Goal: Answer question/provide support

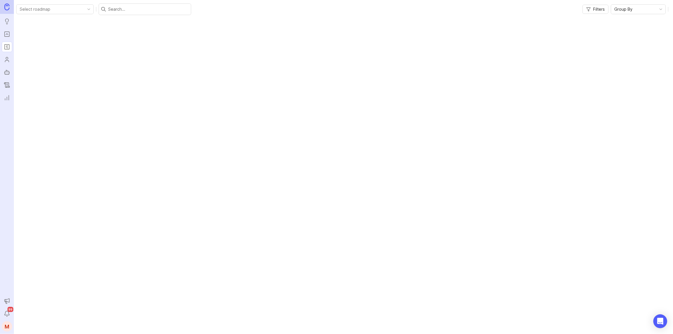
click at [7, 36] on icon "Portal" at bounding box center [7, 34] width 6 height 7
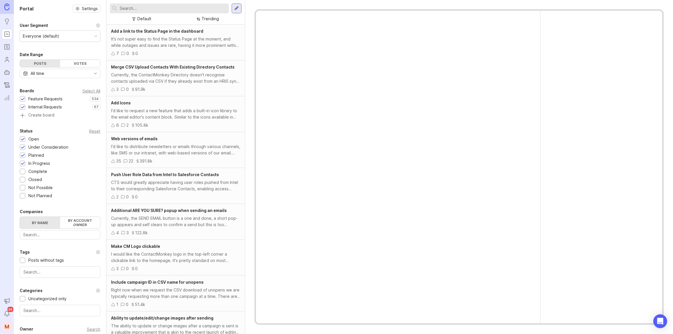
click at [127, 9] on input "text" at bounding box center [173, 8] width 107 height 6
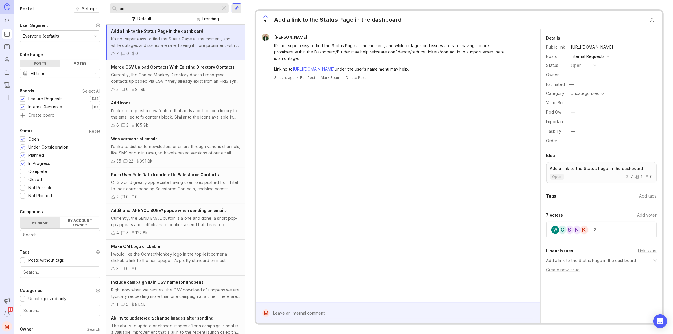
type input "a"
type input "non anonymous"
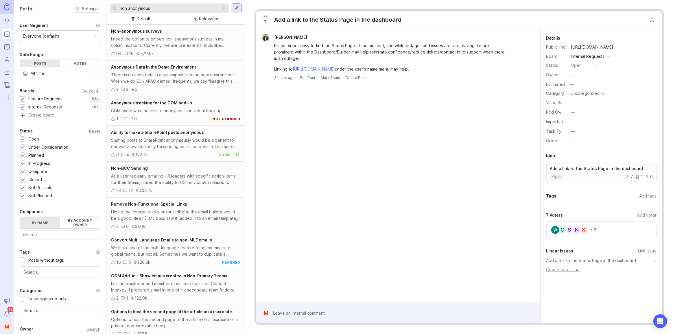
click at [185, 42] on div "I need the option to embed non-anonymous surveys in my communications. Currentl…" at bounding box center [175, 42] width 129 height 13
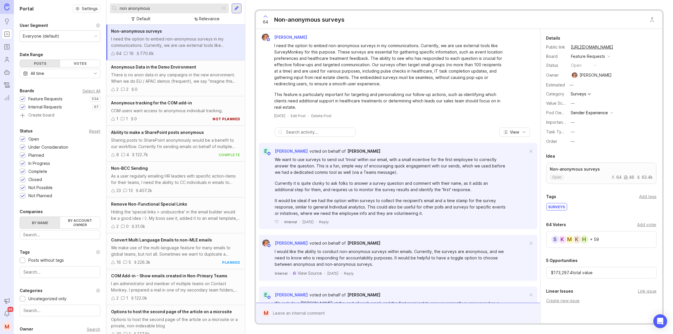
click at [643, 224] on div "Add voter" at bounding box center [646, 224] width 19 height 6
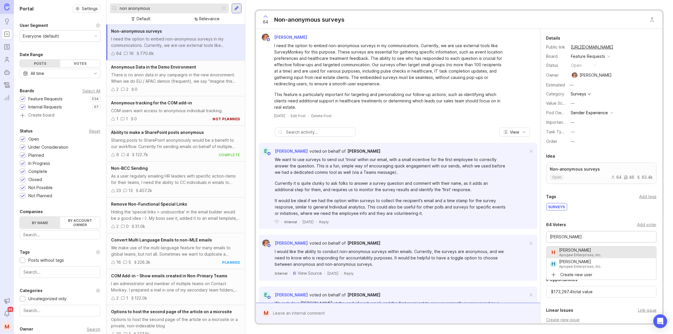
type input "[PERSON_NAME]"
